Goal: Communication & Community: Answer question/provide support

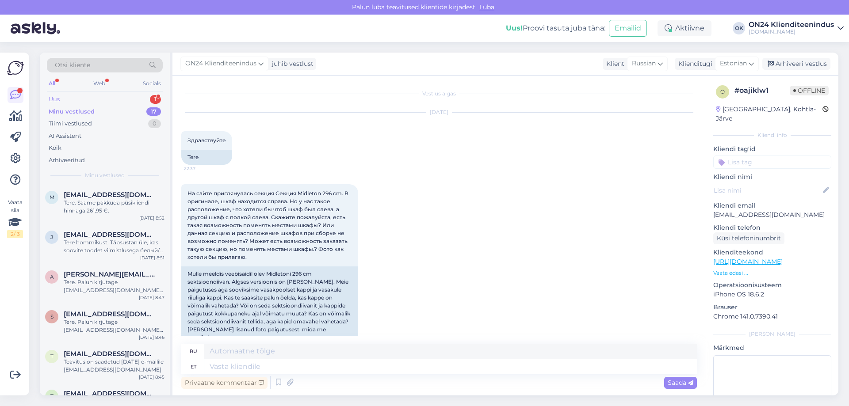
scroll to position [75, 0]
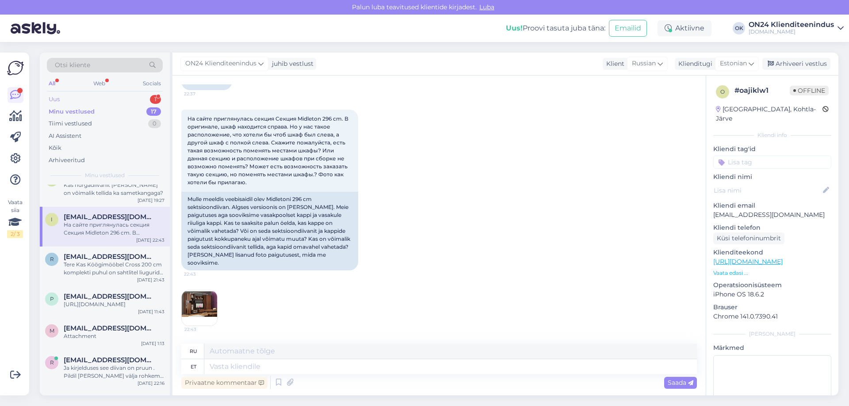
click at [72, 96] on div "Uus 1" at bounding box center [105, 99] width 116 height 12
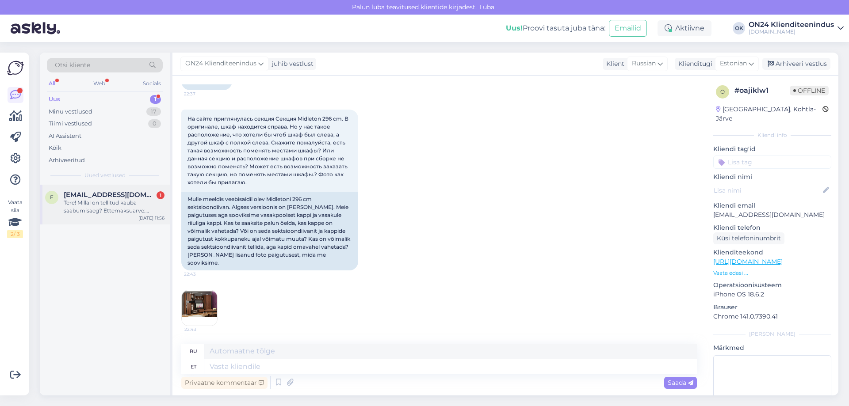
click at [118, 219] on div "e [EMAIL_ADDRESS][DOMAIN_NAME] 1 Tere! Millal on tellitud kauba saabumisaeg? Et…" at bounding box center [105, 205] width 130 height 40
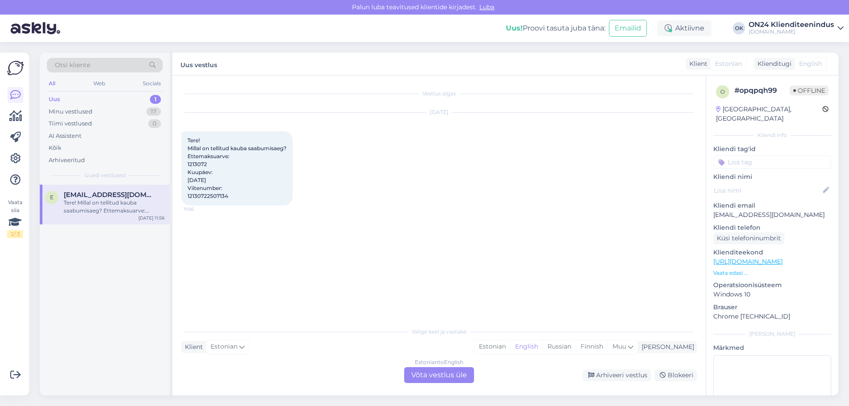
click at [195, 162] on span "Tere! Millal on tellitud kauba saabumisaeg? Ettemaksuarve: 1213072 Kuupäev: [DA…" at bounding box center [236, 168] width 99 height 62
copy span "1213072"
click at [510, 345] on div "Estonian" at bounding box center [492, 346] width 36 height 13
click at [447, 372] on div "Estonian to Estonian Võta vestlus üle" at bounding box center [439, 375] width 70 height 16
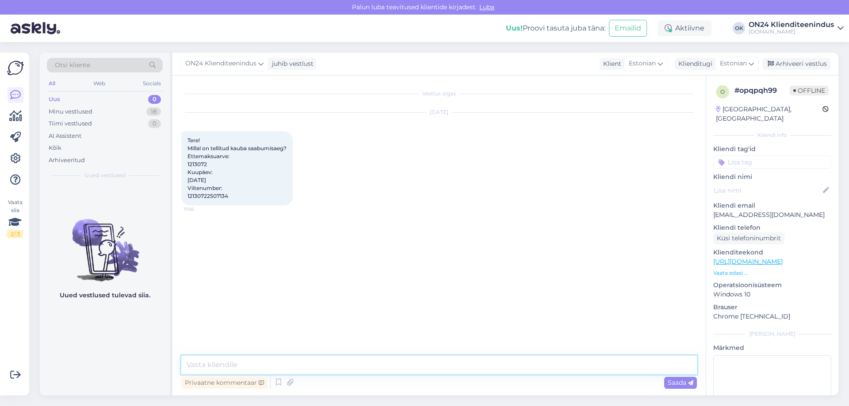
click at [328, 363] on textarea at bounding box center [439, 365] width 516 height 19
paste textarea "Tellimus jõuab ON24 logistikakeskusesse [DATE]. Jaotuskeskuse töötaja võtab Tei…"
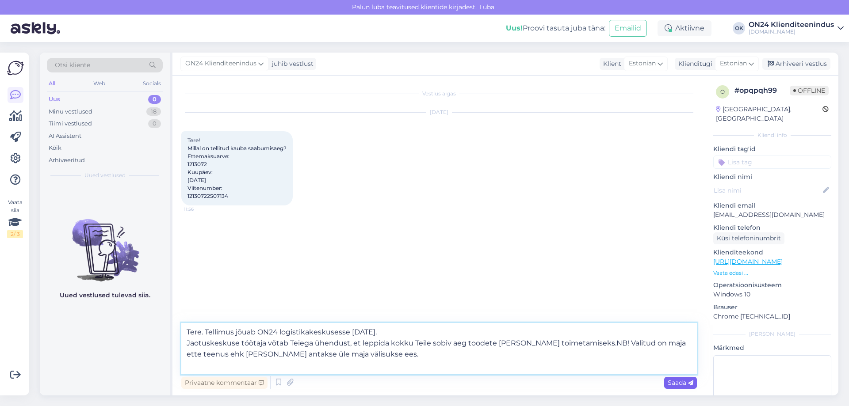
type textarea "Tere. Tellimus jõuab ON24 logistikakeskusesse [DATE]. Jaotuskeskuse töötaja võt…"
click at [668, 382] on span "Saada" at bounding box center [681, 383] width 26 height 8
